Goal: Task Accomplishment & Management: Use online tool/utility

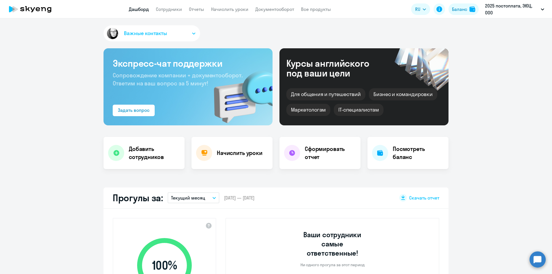
select select "30"
click at [244, 8] on link "Начислить уроки" at bounding box center [229, 9] width 37 height 6
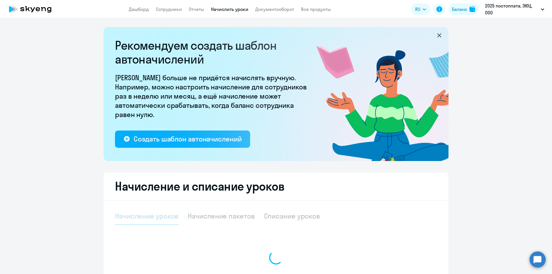
select select "10"
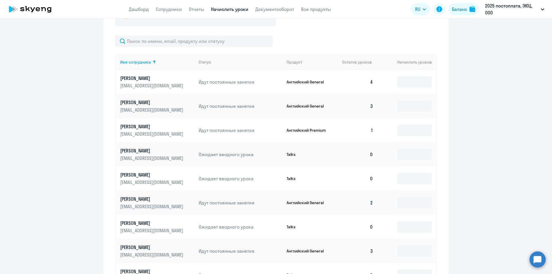
scroll to position [259, 0]
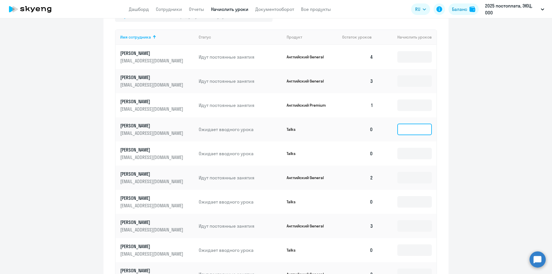
click at [415, 128] on input at bounding box center [414, 129] width 34 height 11
click at [408, 105] on input at bounding box center [414, 104] width 34 height 11
type input "4"
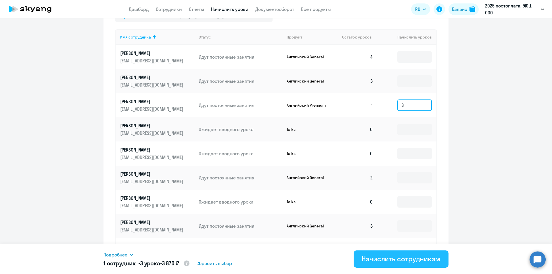
type input "3"
click at [371, 262] on div "Начислить сотрудникам" at bounding box center [400, 258] width 79 height 9
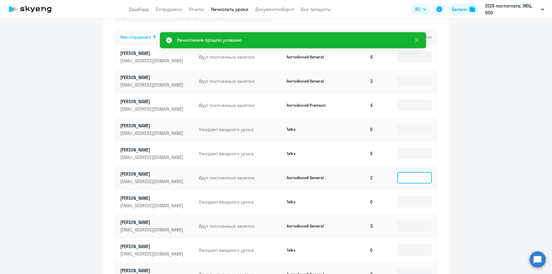
click at [415, 180] on input at bounding box center [414, 177] width 34 height 11
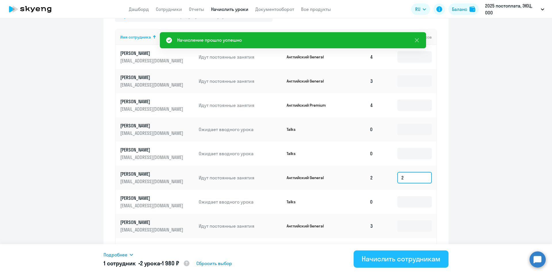
type input "2"
click at [373, 256] on div "Начислить сотрудникам" at bounding box center [400, 258] width 79 height 9
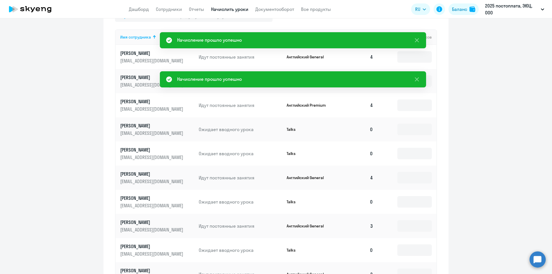
scroll to position [319, 0]
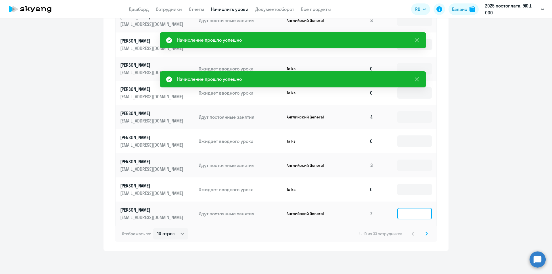
click at [417, 210] on input at bounding box center [414, 213] width 34 height 11
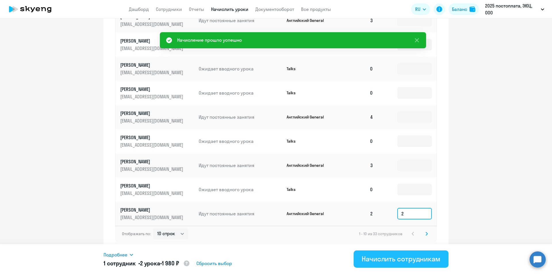
type input "2"
click at [430, 254] on button "Начислить сотрудникам" at bounding box center [400, 258] width 95 height 17
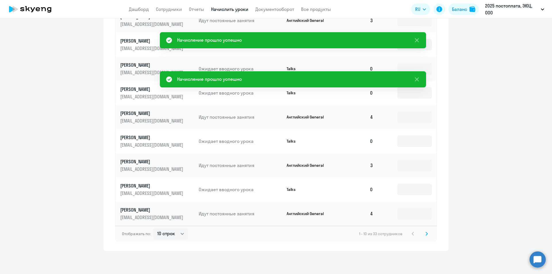
click at [423, 231] on svg-icon at bounding box center [426, 233] width 7 height 7
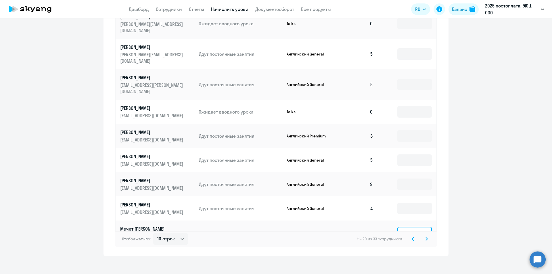
click at [421, 227] on input at bounding box center [414, 232] width 34 height 11
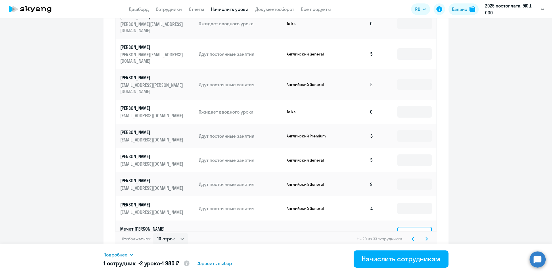
type input "2"
click at [413, 270] on div "Подробнее Имя сотрудника Продукт Начислить уроков Цена за 1 Сумма Мечет [PERSON…" at bounding box center [275, 259] width 345 height 30
click at [418, 259] on div "Начислить сотрудникам" at bounding box center [400, 258] width 79 height 9
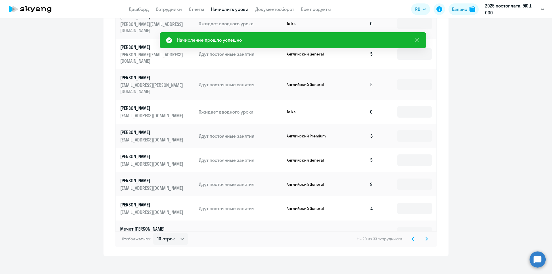
click at [423, 235] on svg-icon at bounding box center [426, 238] width 7 height 7
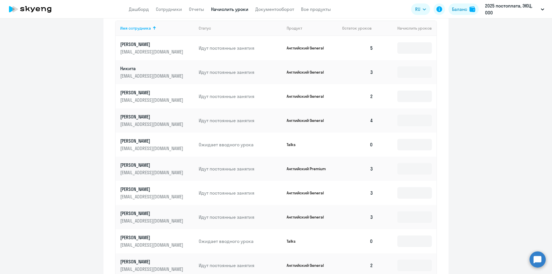
scroll to position [204, 0]
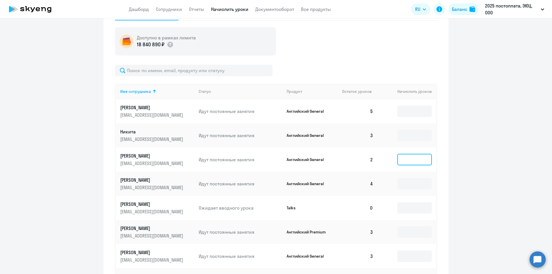
click at [415, 159] on input at bounding box center [414, 159] width 34 height 11
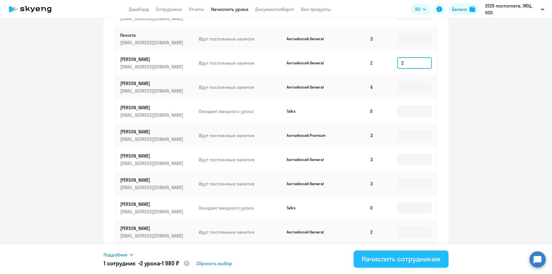
scroll to position [319, 0]
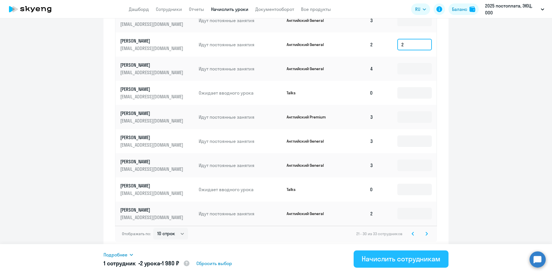
type input "2"
click at [389, 260] on div "Начислить сотрудникам" at bounding box center [400, 258] width 79 height 9
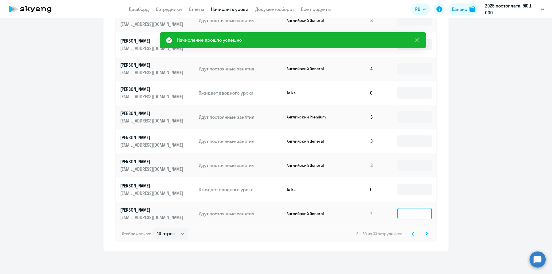
click at [408, 215] on input at bounding box center [414, 213] width 34 height 11
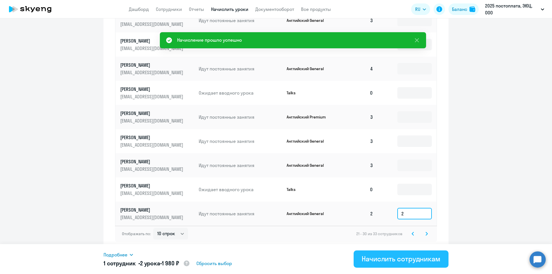
type input "2"
click at [407, 263] on button "Начислить сотрудникам" at bounding box center [400, 258] width 95 height 17
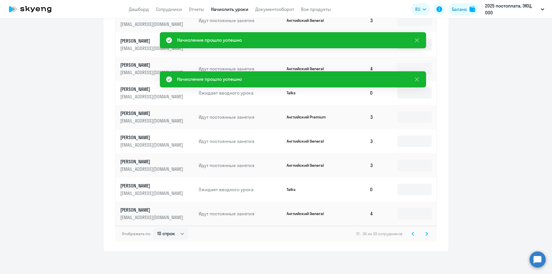
click at [426, 235] on svg-icon at bounding box center [426, 233] width 7 height 7
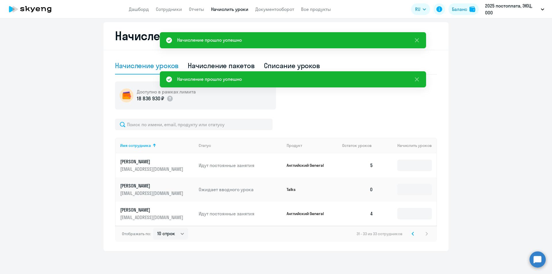
scroll to position [150, 0]
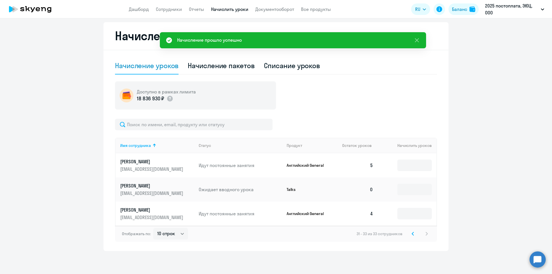
click at [407, 233] on div "31 - 33 из 33 сотрудников" at bounding box center [393, 233] width 74 height 7
click at [409, 234] on svg-icon at bounding box center [412, 233] width 7 height 7
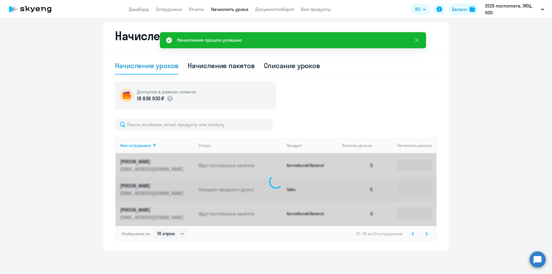
scroll to position [319, 0]
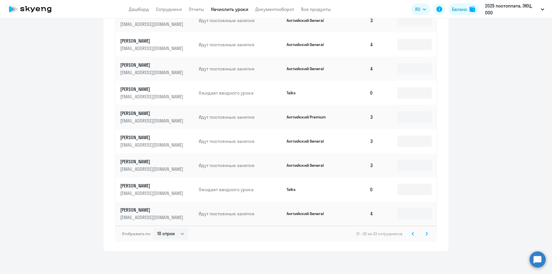
click at [409, 236] on svg-icon at bounding box center [412, 233] width 7 height 7
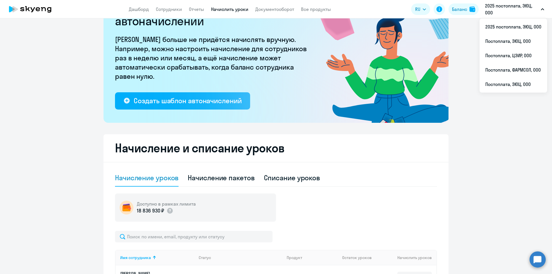
scroll to position [32, 0]
